Goal: Task Accomplishment & Management: Complete application form

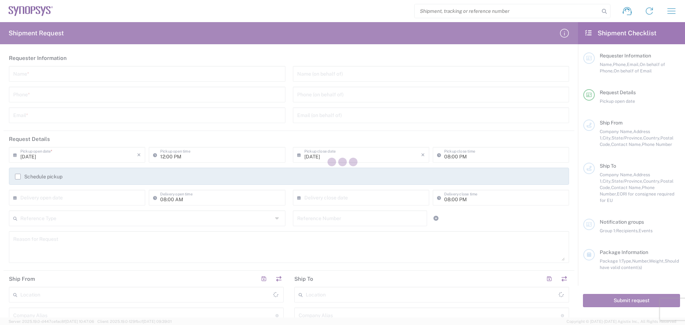
type input "[GEOGRAPHIC_DATA]"
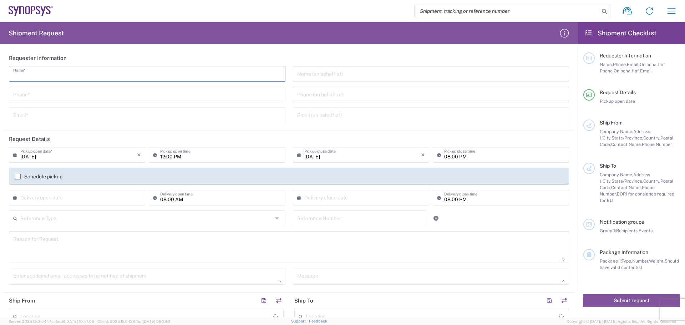
click at [34, 76] on input "text" at bounding box center [147, 73] width 268 height 12
type input "[PERSON_NAME]"
type input "4088061431"
type input "[PERSON_NAME][EMAIL_ADDRESS][PERSON_NAME][DOMAIN_NAME]"
click at [308, 101] on div "Phone (on behalf of)" at bounding box center [431, 95] width 276 height 16
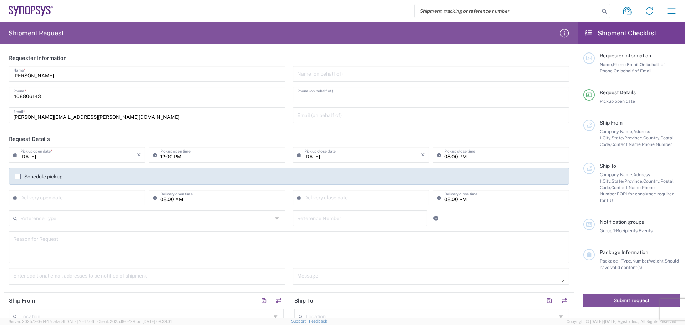
type input "4088061431"
click at [22, 199] on input "text" at bounding box center [78, 197] width 117 height 12
click at [71, 262] on span "23" at bounding box center [67, 262] width 11 height 10
type input "[DATE]"
click at [304, 195] on input "text" at bounding box center [362, 197] width 117 height 12
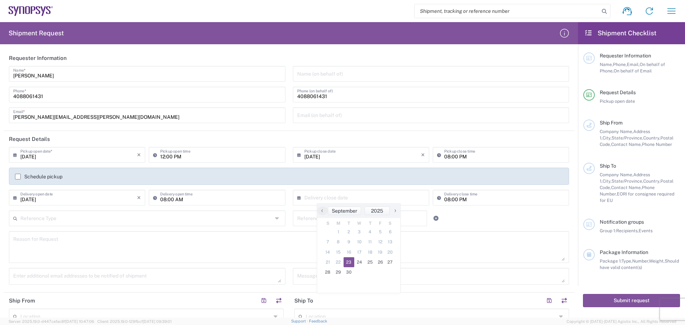
click at [351, 261] on span "23" at bounding box center [349, 262] width 11 height 10
type input "[DATE]"
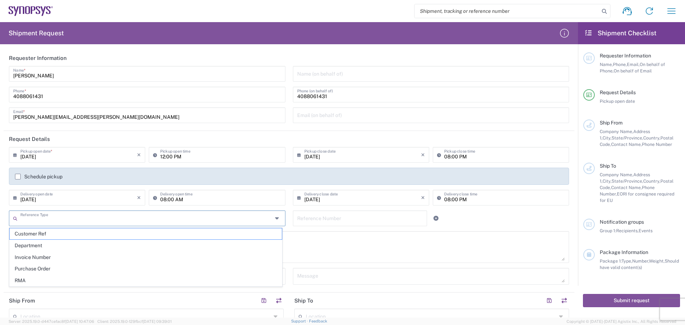
click at [25, 218] on input "text" at bounding box center [146, 218] width 252 height 12
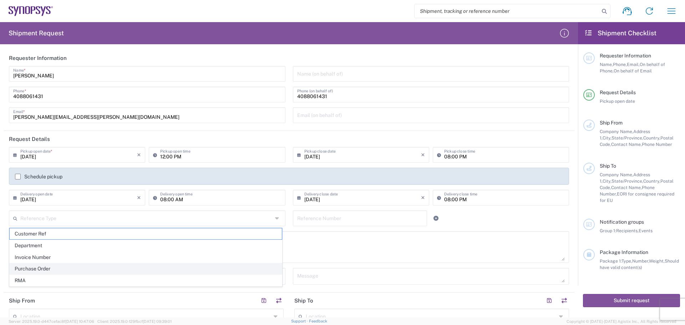
click at [56, 267] on span "Purchase Order" at bounding box center [146, 268] width 272 height 11
type input "Purchase Order"
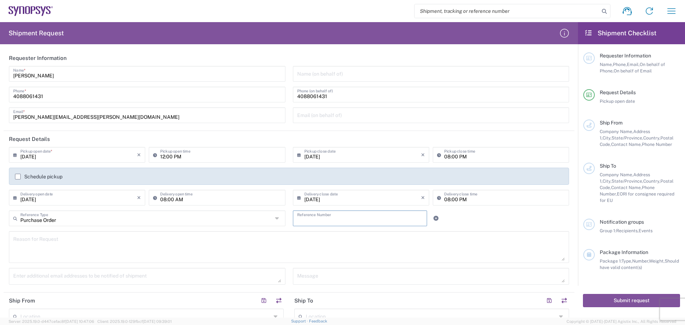
click at [297, 217] on input "text" at bounding box center [360, 218] width 126 height 12
type input "4800017136"
click at [15, 240] on textarea at bounding box center [289, 246] width 552 height 27
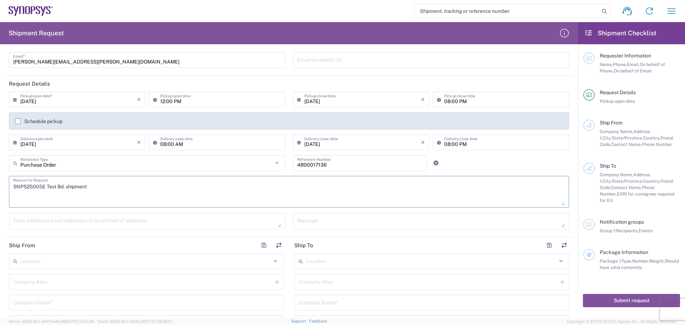
scroll to position [178, 0]
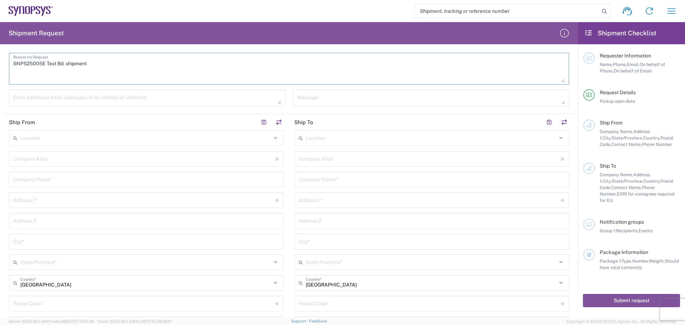
type textarea "SNPS25005E Test Bd. shipment"
drag, startPoint x: 19, startPoint y: 97, endPoint x: 46, endPoint y: 98, distance: 27.9
click at [19, 97] on textarea at bounding box center [147, 98] width 268 height 12
type textarea "[PERSON_NAME][EMAIL_ADDRESS][PERSON_NAME][DOMAIN_NAME]"
click at [27, 159] on input "text" at bounding box center [144, 158] width 262 height 12
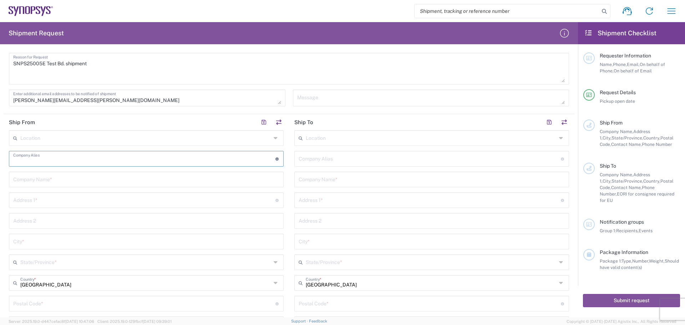
type input "Betatron Inc."
type input "[PERSON_NAME][EMAIL_ADDRESS][PERSON_NAME][DOMAIN_NAME]"
type input "Betatron Inc."
type input "[STREET_ADDRESS]"
type input "[GEOGRAPHIC_DATA][PERSON_NAME]"
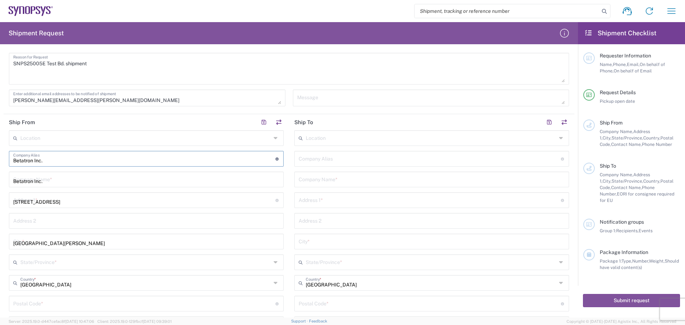
type input "[US_STATE]"
type input "[GEOGRAPHIC_DATA]"
type input "95131"
type input "4088061431"
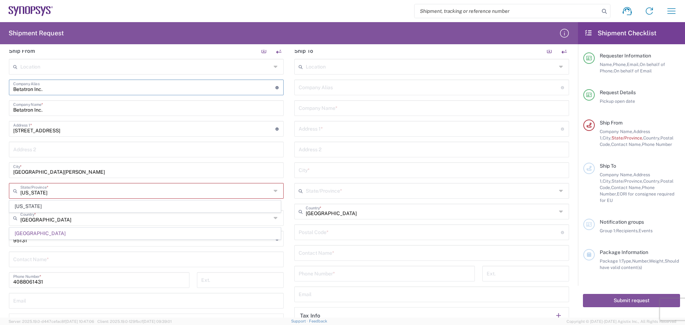
click at [85, 206] on span "[US_STATE]" at bounding box center [145, 206] width 271 height 11
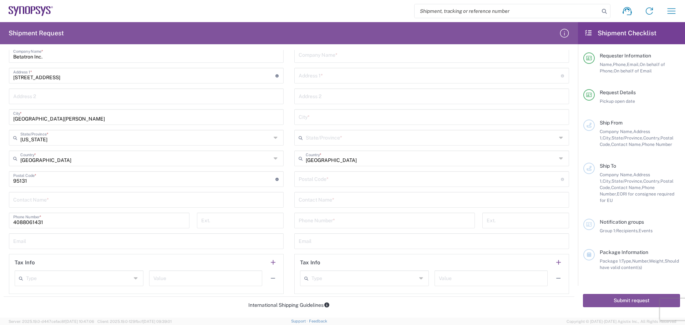
scroll to position [357, 0]
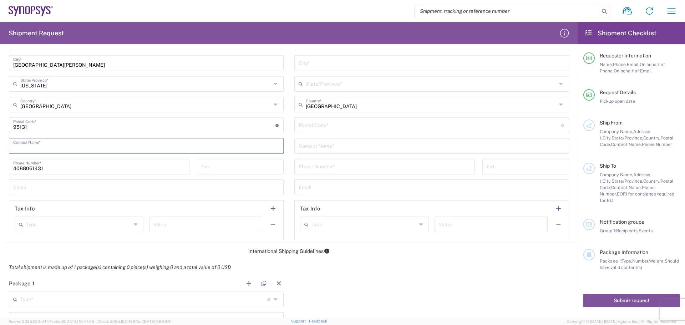
click at [27, 145] on input "text" at bounding box center [146, 145] width 266 height 12
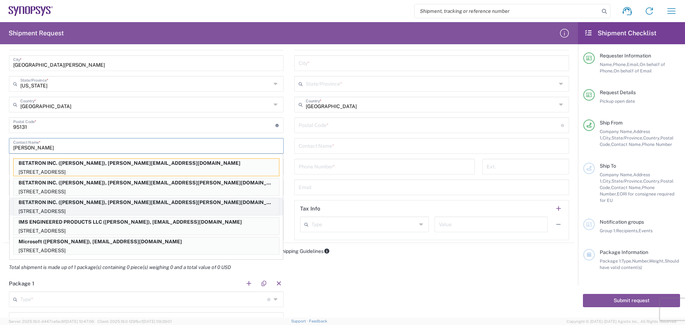
type input "[PERSON_NAME]"
click at [131, 201] on p "BETATRON INC. ([PERSON_NAME]), [PERSON_NAME][EMAIL_ADDRESS][PERSON_NAME][DOMAIN…" at bounding box center [146, 202] width 265 height 9
type input "BETATRON INC."
type input "[GEOGRAPHIC_DATA]"
type input "[US_STATE]"
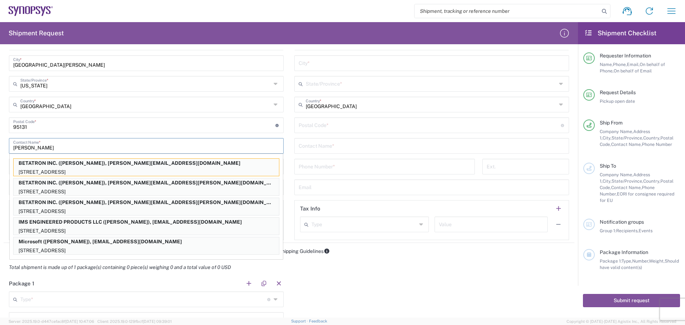
type input "[PERSON_NAME]"
type input "[PERSON_NAME][EMAIL_ADDRESS][PERSON_NAME][DOMAIN_NAME]"
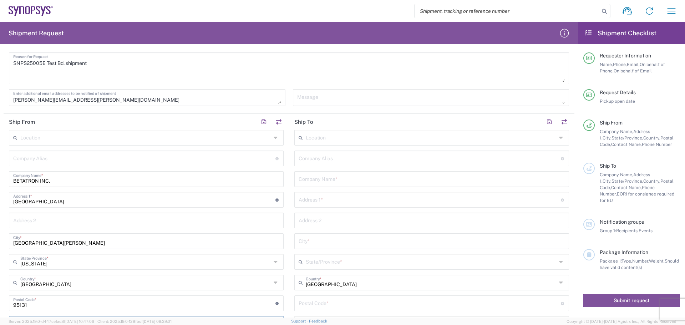
scroll to position [178, 0]
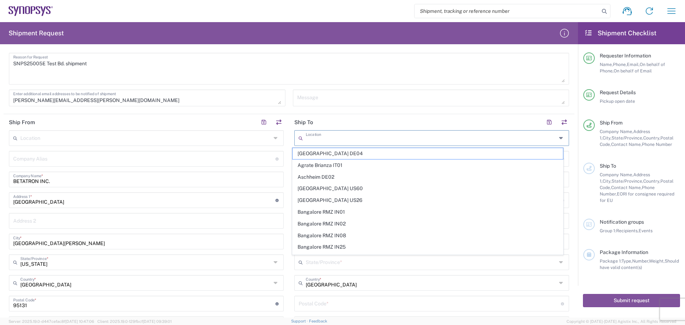
click at [311, 137] on input "text" at bounding box center [431, 137] width 251 height 12
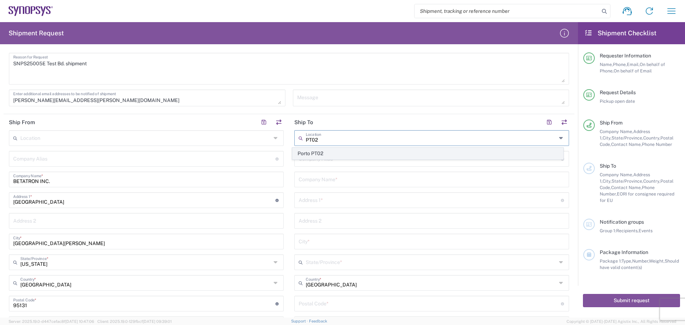
click at [377, 158] on span "Porto PT02" at bounding box center [428, 153] width 271 height 11
type input "Porto PT02"
type input "SNPS, [GEOGRAPHIC_DATA] Unipessoal, Lda."
type input "[STREET_ADDRESS][PERSON_NAME]"
type input "Edificio das Technologias 3rd Floor"
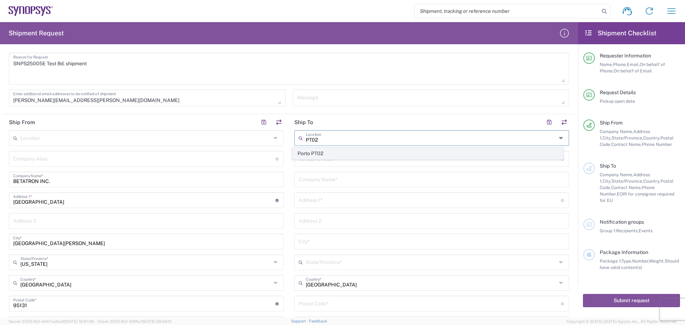
type input "[PERSON_NAME]"
type input "[GEOGRAPHIC_DATA]"
type input "4470-605"
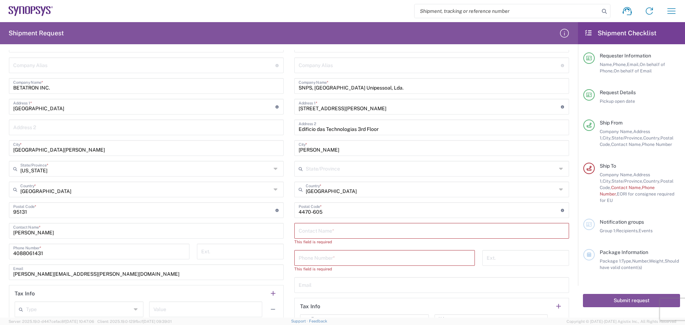
scroll to position [357, 0]
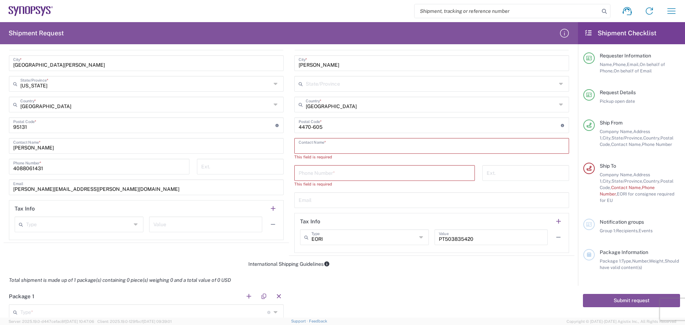
click at [299, 145] on input "text" at bounding box center [432, 145] width 266 height 12
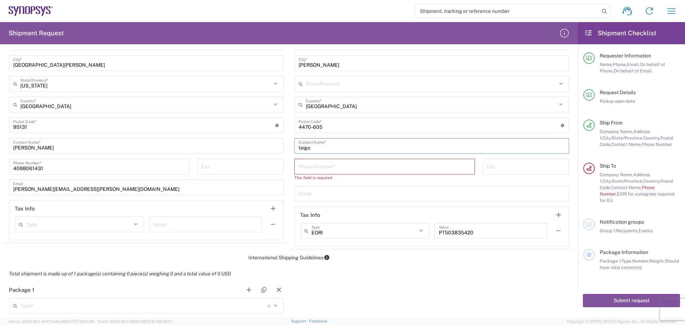
click at [310, 147] on input "taigo" at bounding box center [432, 145] width 266 height 12
type input "t"
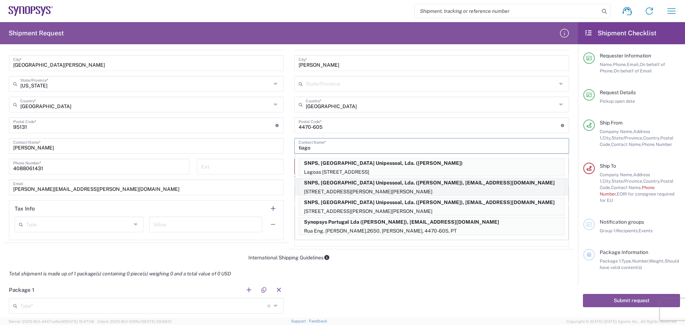
type input "tiago"
click at [394, 187] on p "SNPS, [GEOGRAPHIC_DATA] Unipessoal, Lda. ([PERSON_NAME]), [EMAIL_ADDRESS][DOMAI…" at bounding box center [431, 182] width 265 height 9
type input "[PERSON_NAME]"
type input "00351 22 041 5900"
type input "[EMAIL_ADDRESS][DOMAIN_NAME]"
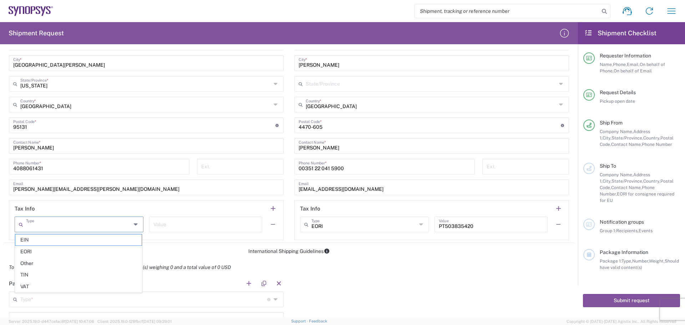
click at [34, 225] on input "text" at bounding box center [78, 224] width 105 height 12
click at [61, 284] on span "VAT" at bounding box center [78, 286] width 126 height 11
type input "VAT"
click at [153, 221] on input "text" at bounding box center [205, 224] width 105 height 12
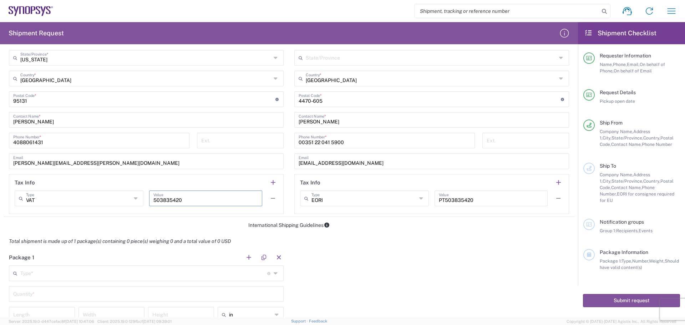
scroll to position [428, 0]
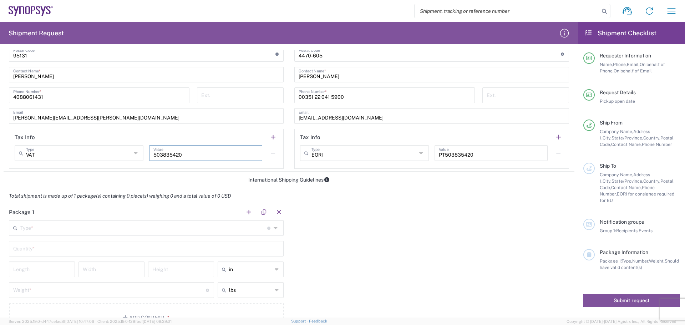
type input "503835420"
click at [33, 225] on input "text" at bounding box center [143, 227] width 247 height 12
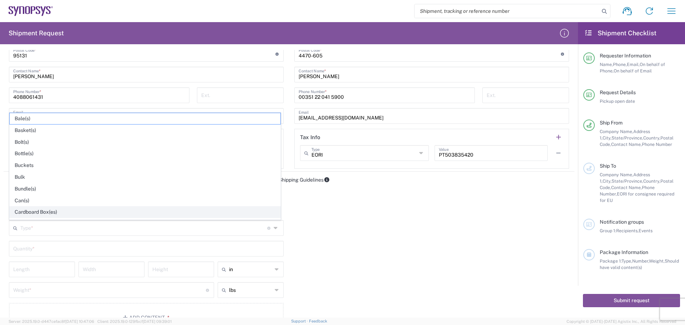
click at [67, 213] on span "Cardboard Box(es)" at bounding box center [145, 212] width 271 height 11
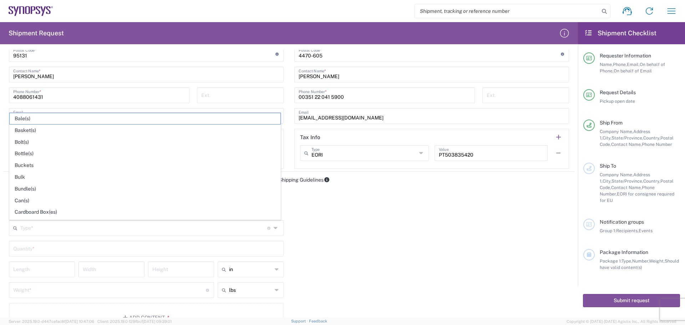
type input "Cardboard Box(es)"
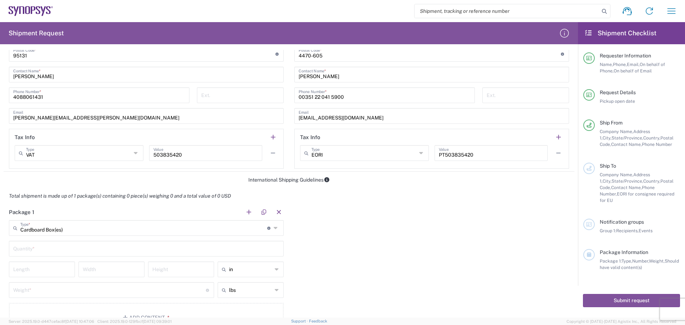
click at [27, 249] on input "text" at bounding box center [146, 248] width 266 height 12
type input "1"
click at [57, 269] on input "number" at bounding box center [41, 269] width 57 height 12
type input "16"
type input "12"
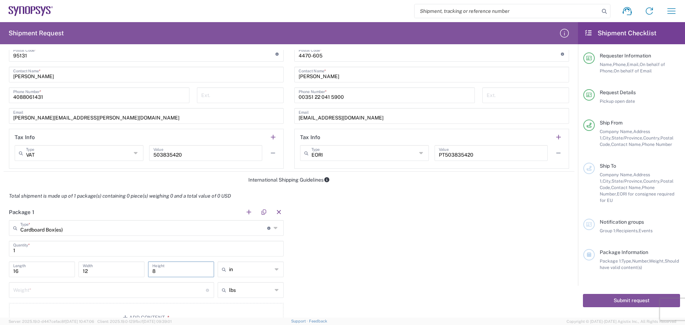
type input "8"
click at [63, 290] on input "number" at bounding box center [109, 289] width 193 height 12
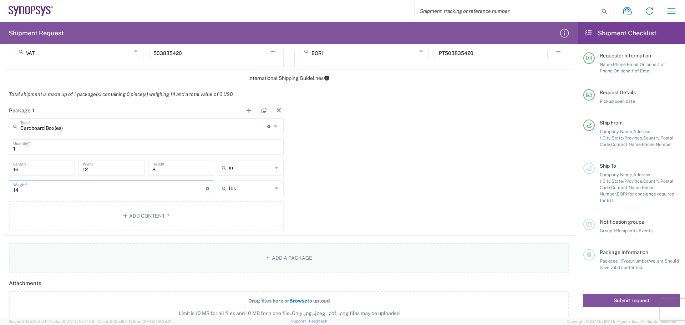
scroll to position [535, 0]
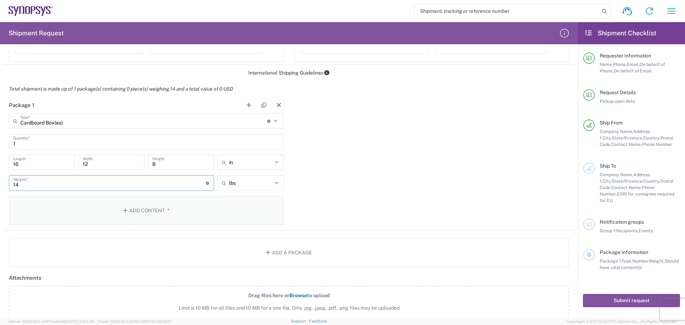
type input "14"
click at [157, 214] on button "Add Content *" at bounding box center [146, 210] width 275 height 29
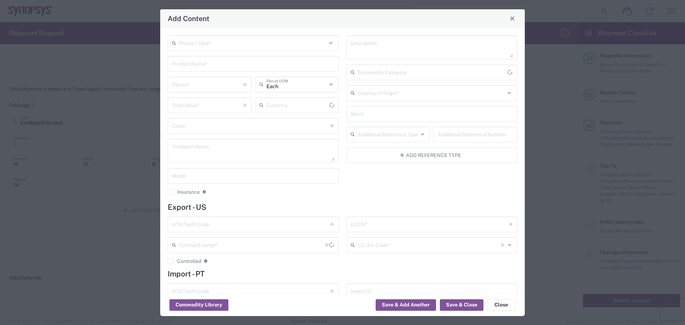
type input "US Dollar"
click at [329, 45] on icon at bounding box center [332, 42] width 6 height 11
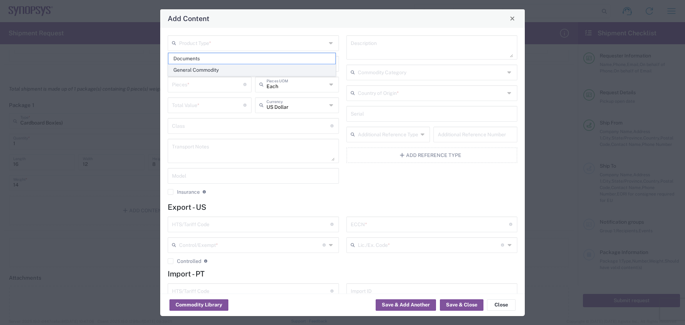
click at [279, 70] on span "General Commodity" at bounding box center [251, 70] width 167 height 11
type input "General Commodity"
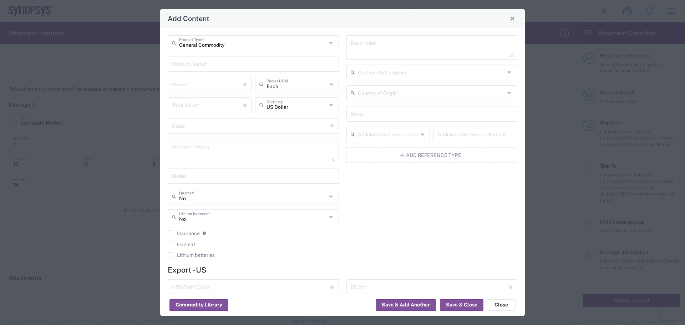
click at [191, 65] on input "text" at bounding box center [253, 63] width 163 height 12
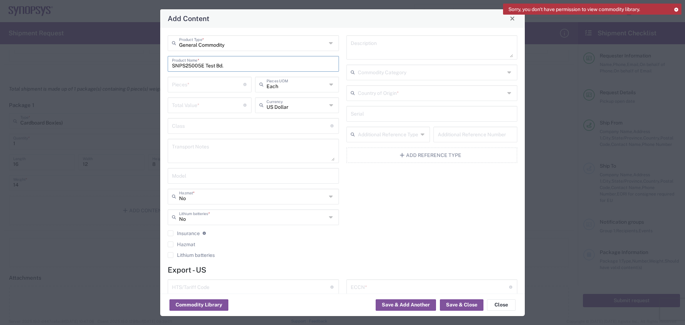
type input "SNPS25005E Test Bd."
click at [188, 85] on input "number" at bounding box center [207, 84] width 71 height 12
type input "10"
click at [178, 104] on input "number" at bounding box center [207, 104] width 71 height 12
type input "18383"
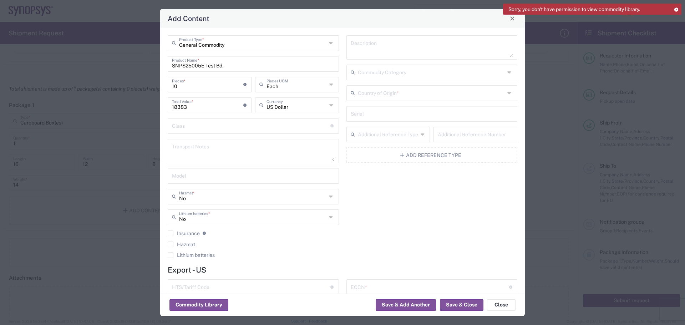
click at [507, 92] on icon at bounding box center [510, 92] width 6 height 11
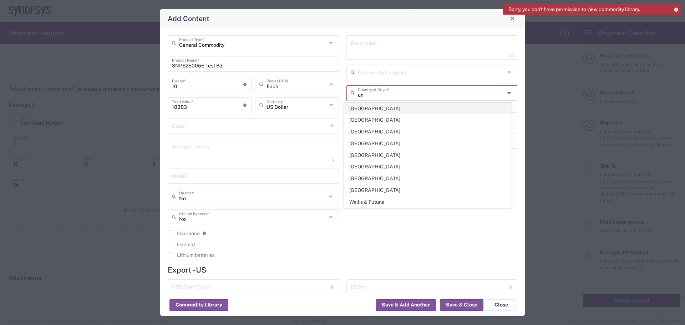
type input "[GEOGRAPHIC_DATA]"
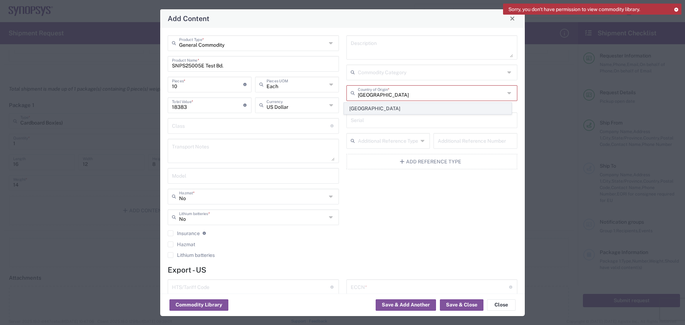
click at [424, 109] on span "[GEOGRAPHIC_DATA]" at bounding box center [427, 108] width 167 height 11
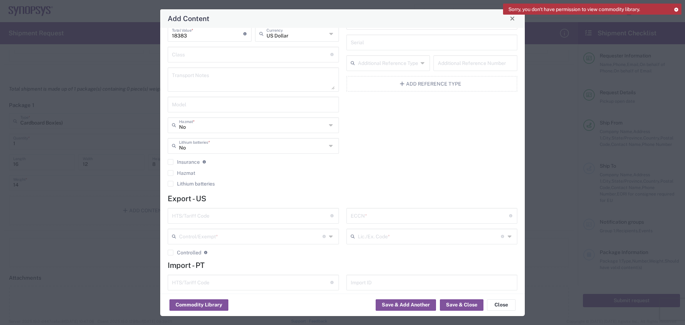
scroll to position [92, 0]
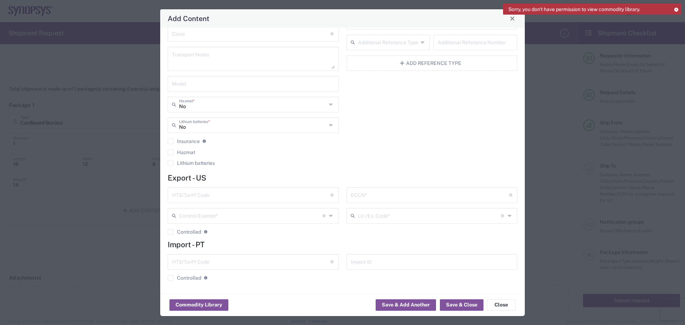
click at [178, 197] on input "text" at bounding box center [251, 194] width 158 height 12
type input "8473.30.200"
click at [380, 197] on input "text" at bounding box center [430, 194] width 158 height 12
type input "3A991/NLR"
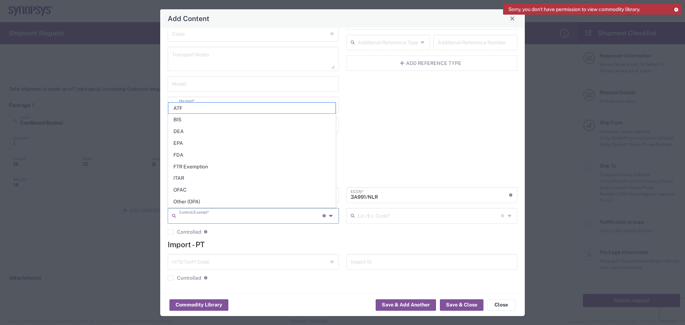
click at [252, 216] on input "text" at bounding box center [250, 215] width 143 height 12
click at [202, 164] on span "FTR Exemption" at bounding box center [251, 166] width 167 height 11
type input "FTR Exemption"
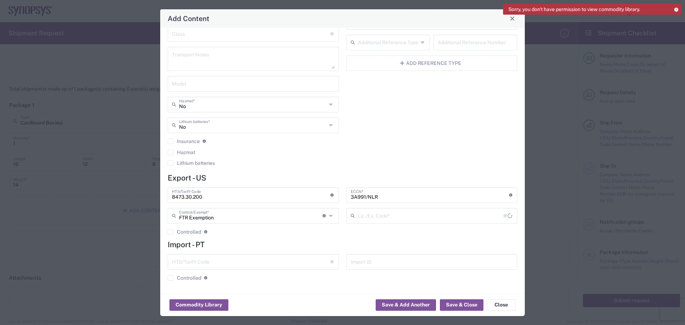
click at [411, 216] on input "text" at bounding box center [431, 215] width 146 height 12
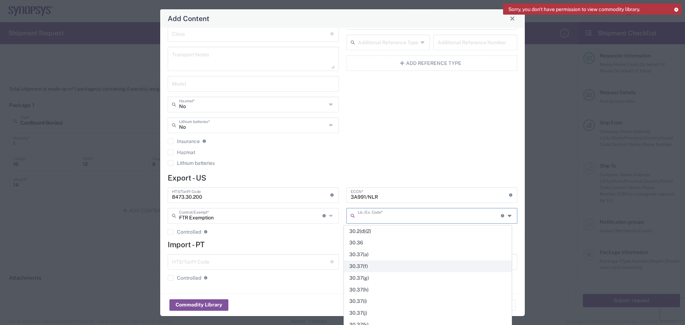
click at [372, 268] on span "30.37(f)" at bounding box center [427, 266] width 167 height 11
type input "30.37(f)"
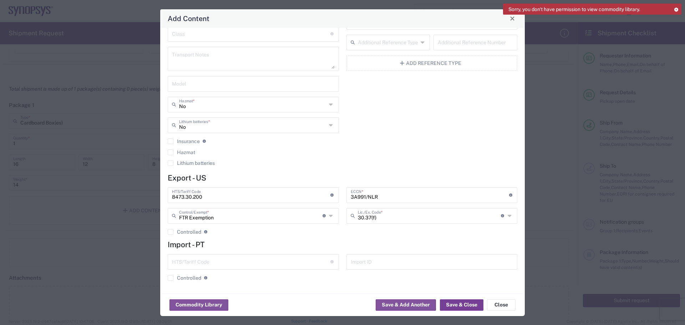
click at [461, 308] on button "Save & Close" at bounding box center [462, 304] width 44 height 11
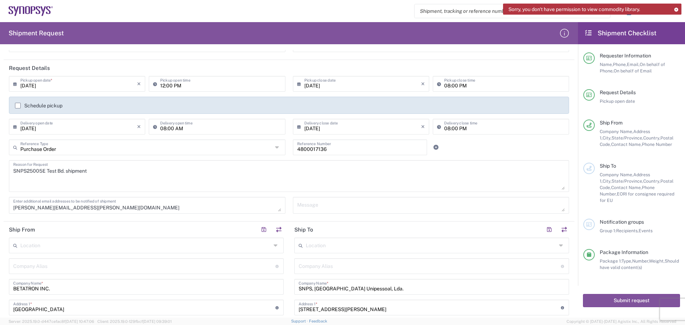
scroll to position [71, 0]
click at [320, 207] on textarea at bounding box center [431, 205] width 268 height 12
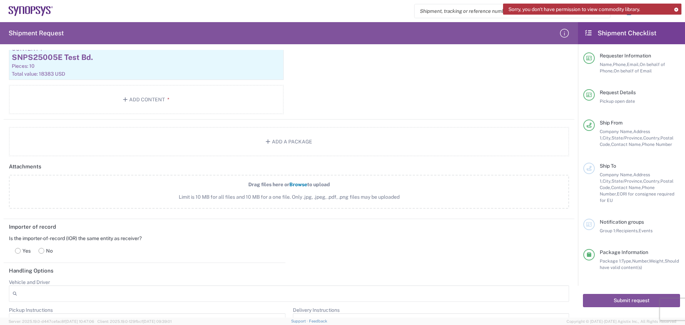
scroll to position [642, 0]
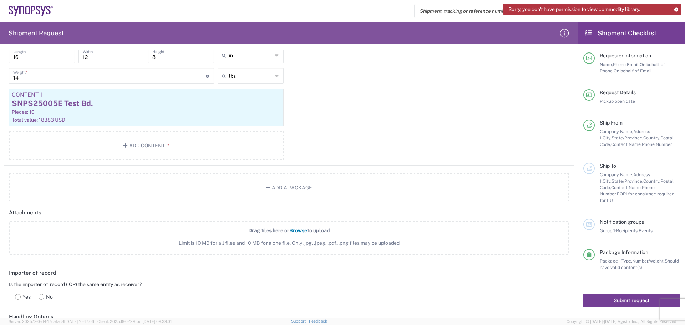
type textarea "SNPS25005E"
click at [628, 294] on button "Submit request" at bounding box center [631, 300] width 97 height 13
